Goal: Task Accomplishment & Management: Use online tool/utility

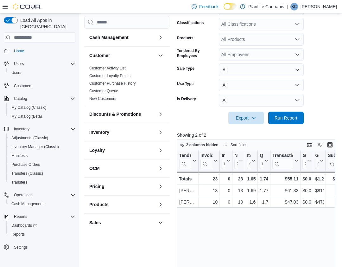
scroll to position [136, 0]
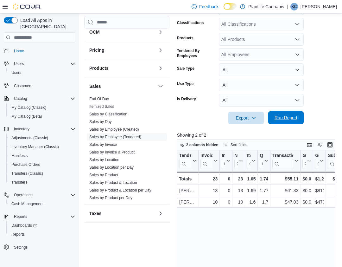
click at [287, 118] on span "Run Report" at bounding box center [285, 117] width 23 height 6
click at [111, 143] on link "Sales by Invoice" at bounding box center [103, 144] width 28 height 4
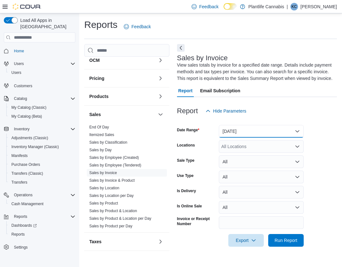
click at [249, 135] on button "[DATE]" at bounding box center [261, 131] width 85 height 13
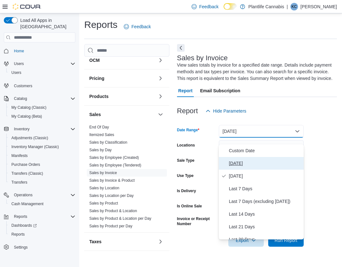
click at [236, 162] on span "[DATE]" at bounding box center [265, 163] width 72 height 8
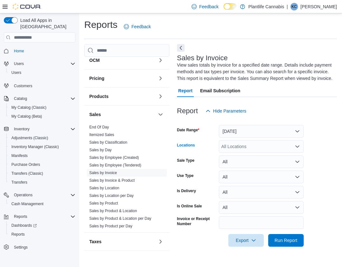
click at [253, 148] on div "All Locations" at bounding box center [261, 146] width 85 height 13
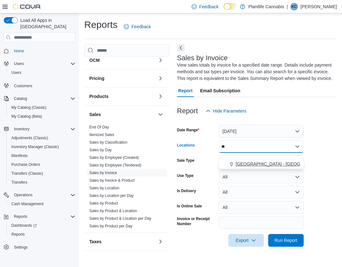
type input "**"
click at [272, 163] on span "[GEOGRAPHIC_DATA] - [GEOGRAPHIC_DATA]" at bounding box center [284, 164] width 96 height 6
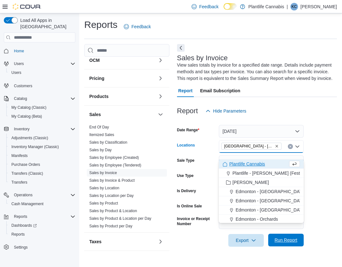
click at [290, 246] on span "Run Report" at bounding box center [286, 239] width 28 height 13
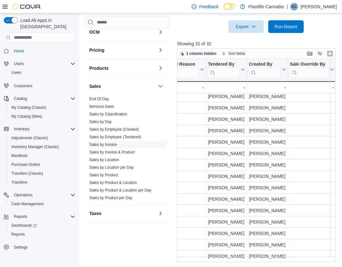
scroll to position [140, 778]
drag, startPoint x: 267, startPoint y: 261, endPoint x: 263, endPoint y: 259, distance: 4.1
click at [261, 260] on div "Reports Feedback Cash Management Cash Management Cash Out Details Customer Cust…" at bounding box center [210, 33] width 263 height 467
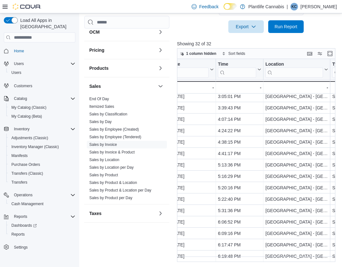
scroll to position [202, 107]
click at [120, 136] on link "Sales by Employee (Tendered)" at bounding box center [115, 137] width 52 height 4
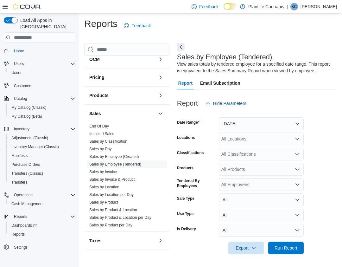
scroll to position [1, 0]
click at [243, 128] on button "[DATE]" at bounding box center [261, 123] width 85 height 13
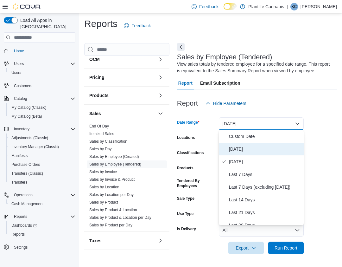
click at [236, 147] on span "[DATE]" at bounding box center [265, 149] width 72 height 8
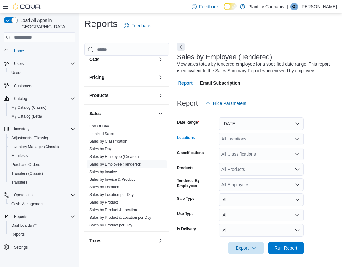
click at [235, 139] on div "All Locations" at bounding box center [261, 138] width 85 height 13
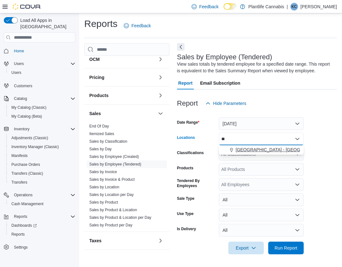
type input "**"
click at [239, 150] on span "[GEOGRAPHIC_DATA] - [GEOGRAPHIC_DATA]" at bounding box center [284, 149] width 96 height 6
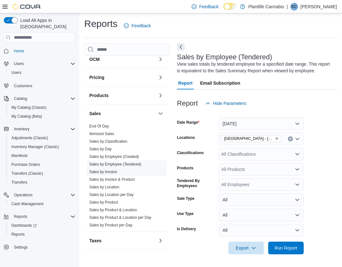
click at [99, 171] on link "Sales by Invoice" at bounding box center [103, 171] width 28 height 4
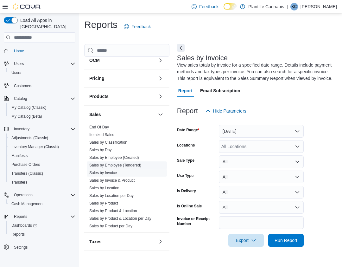
click at [132, 163] on link "Sales by Employee (Tendered)" at bounding box center [115, 165] width 52 height 4
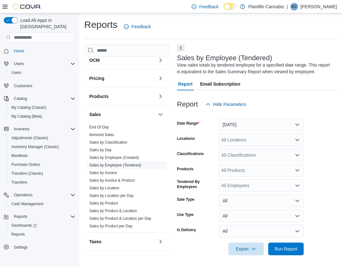
scroll to position [1, 0]
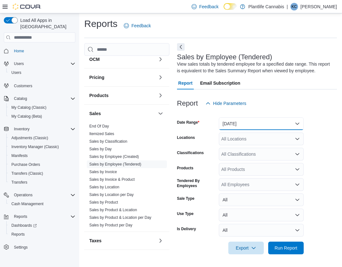
click at [238, 125] on button "[DATE]" at bounding box center [261, 123] width 85 height 13
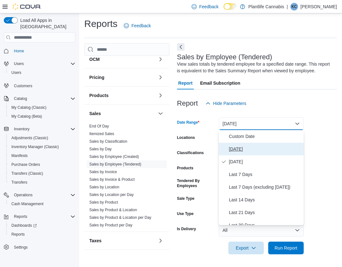
drag, startPoint x: 225, startPoint y: 149, endPoint x: 226, endPoint y: 145, distance: 4.2
click at [225, 149] on icon "Select listbox" at bounding box center [223, 148] width 5 height 5
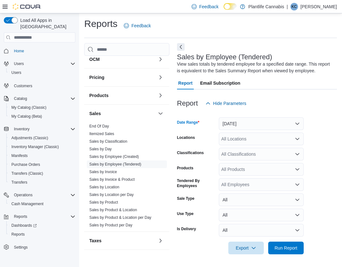
click at [228, 139] on div "All Locations" at bounding box center [261, 138] width 85 height 13
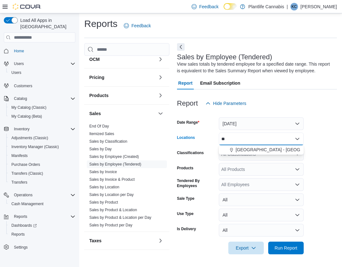
type input "**"
click at [235, 155] on div "All Classifications" at bounding box center [261, 154] width 85 height 13
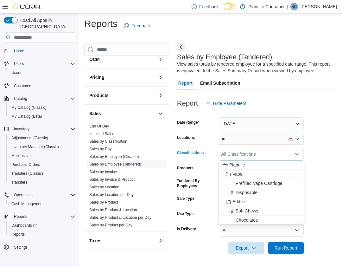
click at [234, 142] on div "**" at bounding box center [261, 138] width 85 height 13
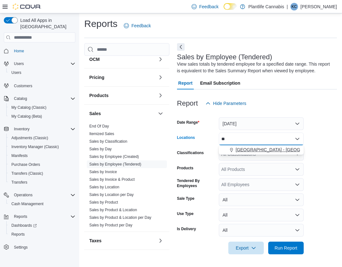
click at [236, 150] on span "[GEOGRAPHIC_DATA] - [GEOGRAPHIC_DATA]" at bounding box center [284, 149] width 96 height 6
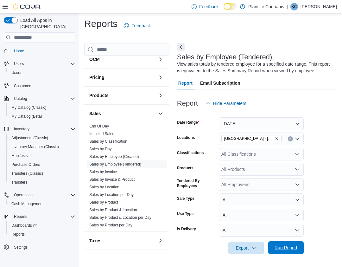
click at [289, 247] on span "Run Report" at bounding box center [285, 247] width 23 height 6
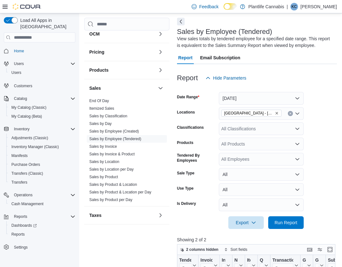
scroll to position [34, 0]
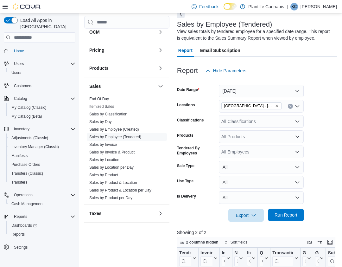
click at [296, 214] on span "Run Report" at bounding box center [285, 214] width 23 height 6
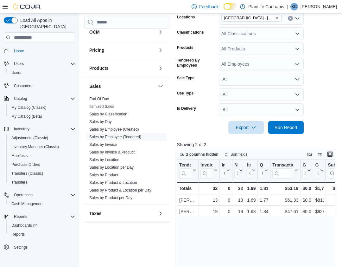
scroll to position [111, 0]
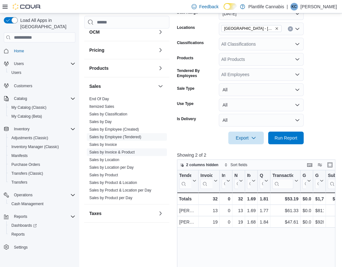
click at [119, 151] on link "Sales by Invoice & Product" at bounding box center [111, 152] width 45 height 4
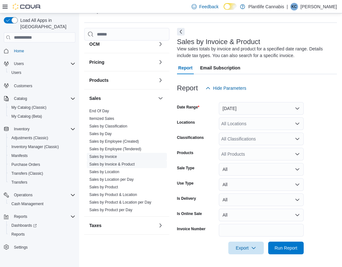
scroll to position [16, 0]
click at [235, 114] on button "[DATE]" at bounding box center [261, 108] width 85 height 13
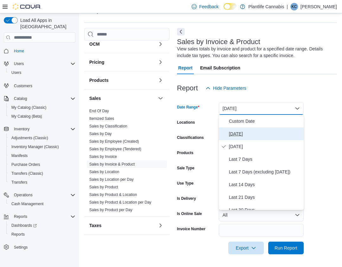
click at [232, 136] on span "[DATE]" at bounding box center [265, 134] width 72 height 8
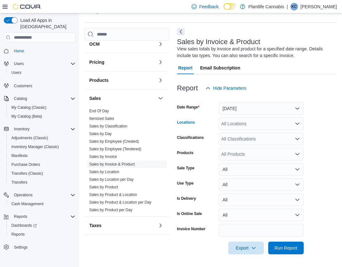
click at [232, 123] on div "All Locations" at bounding box center [261, 123] width 85 height 13
type input "**"
click at [236, 132] on span "[GEOGRAPHIC_DATA] - [GEOGRAPHIC_DATA]" at bounding box center [284, 134] width 96 height 6
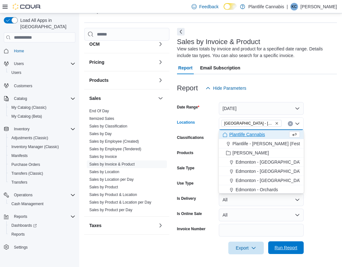
click at [300, 245] on button "Run Report" at bounding box center [285, 247] width 35 height 13
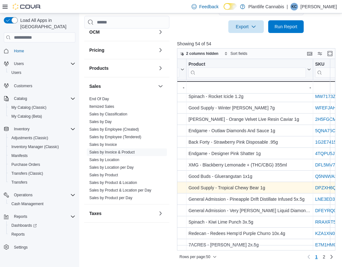
scroll to position [418, 314]
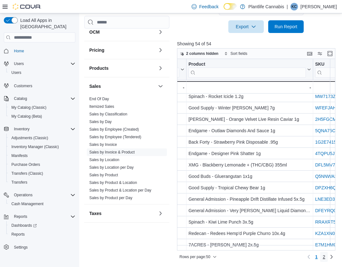
click at [326, 258] on link "2" at bounding box center [324, 256] width 8 height 10
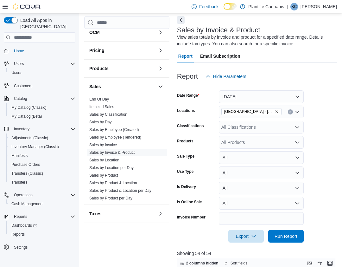
scroll to position [25, 0]
